Goal: Task Accomplishment & Management: Use online tool/utility

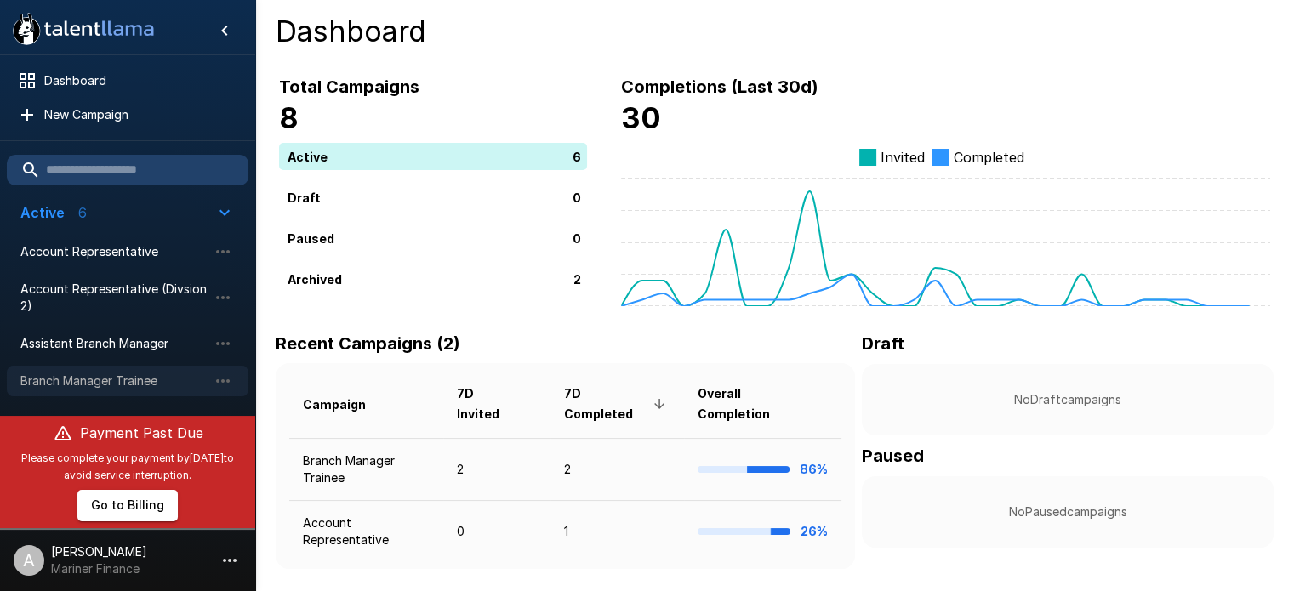
click at [114, 376] on span "Branch Manager Trainee" at bounding box center [113, 381] width 187 height 17
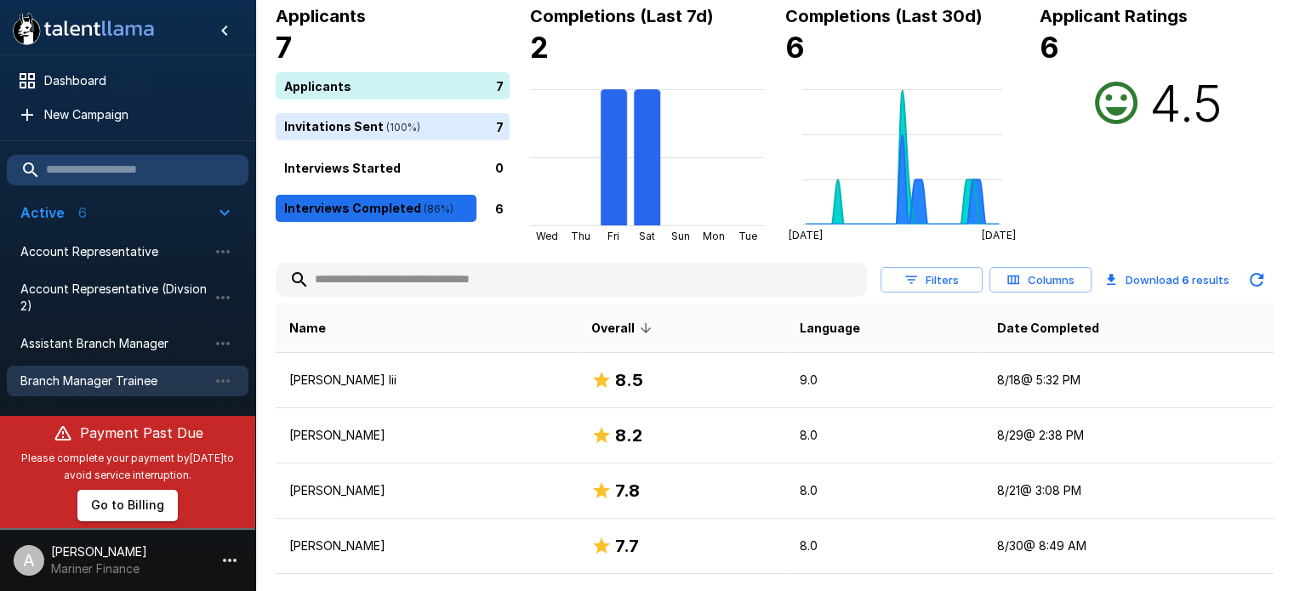
scroll to position [179, 0]
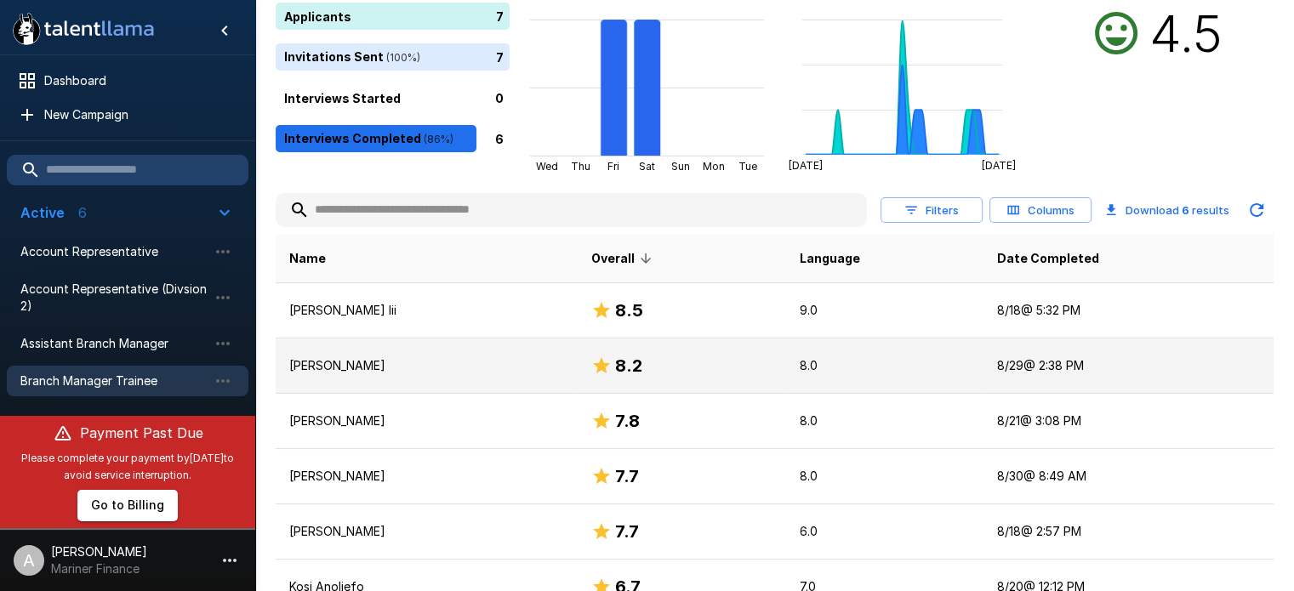
click at [308, 373] on p "Griffin Wray" at bounding box center [426, 365] width 275 height 17
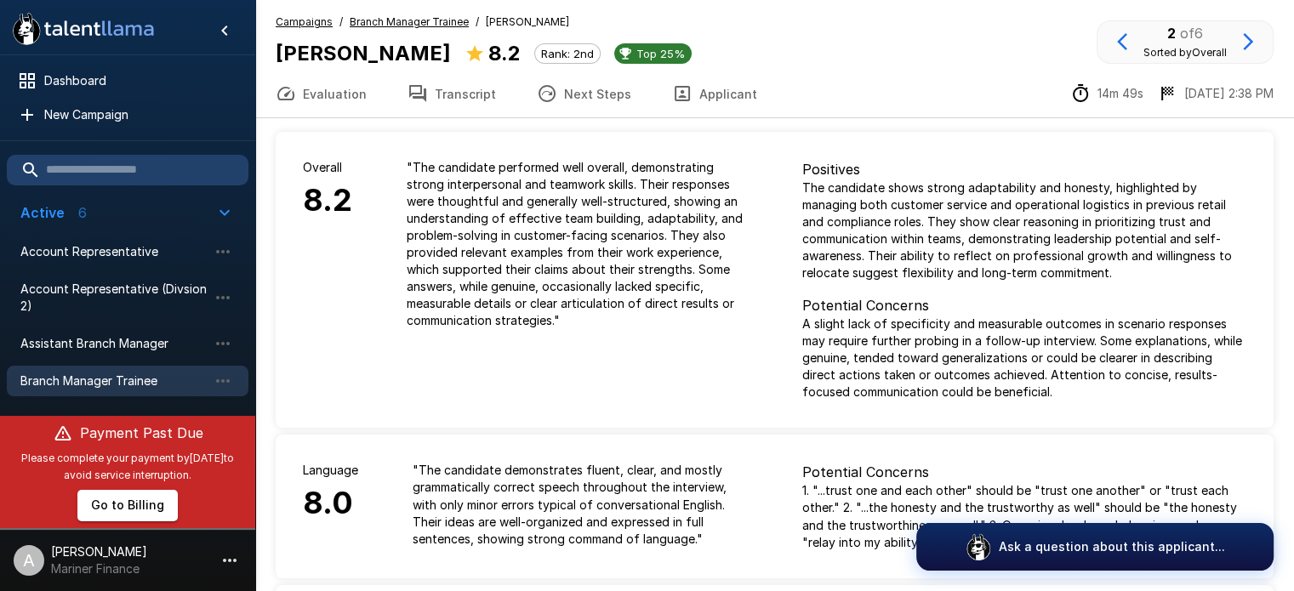
click at [404, 20] on u "Branch Manager Trainee" at bounding box center [409, 21] width 119 height 13
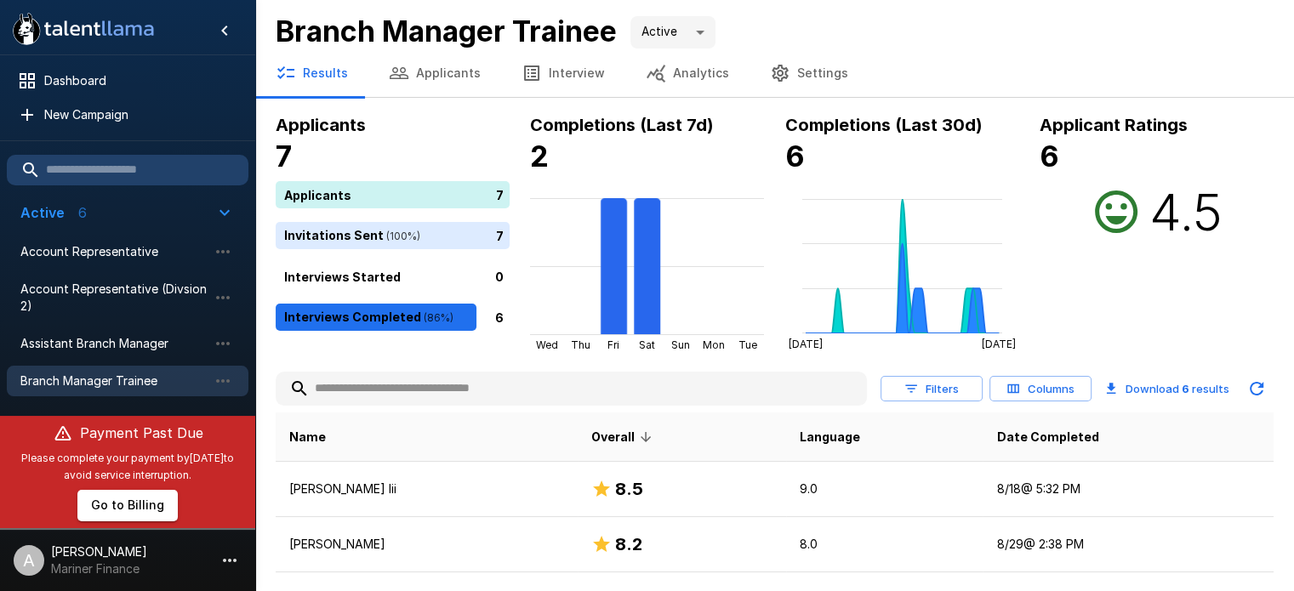
click at [1052, 385] on button "Columns" at bounding box center [1041, 389] width 102 height 26
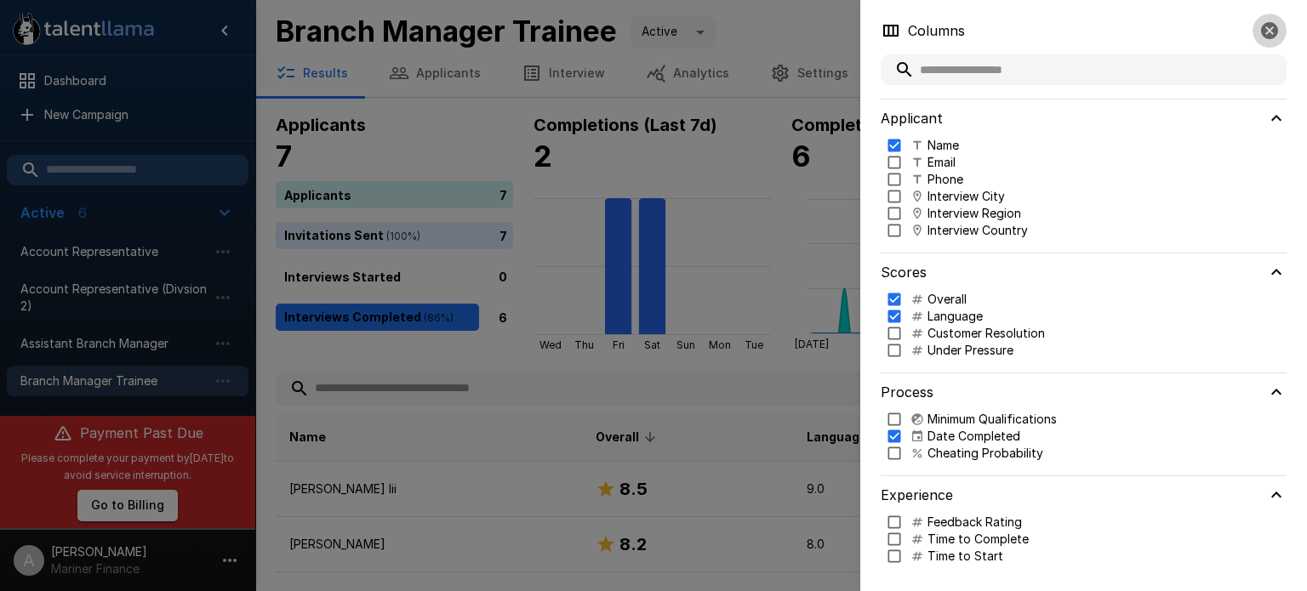
click at [1270, 30] on icon "button" at bounding box center [1269, 30] width 20 height 20
